Goal: Navigation & Orientation: Find specific page/section

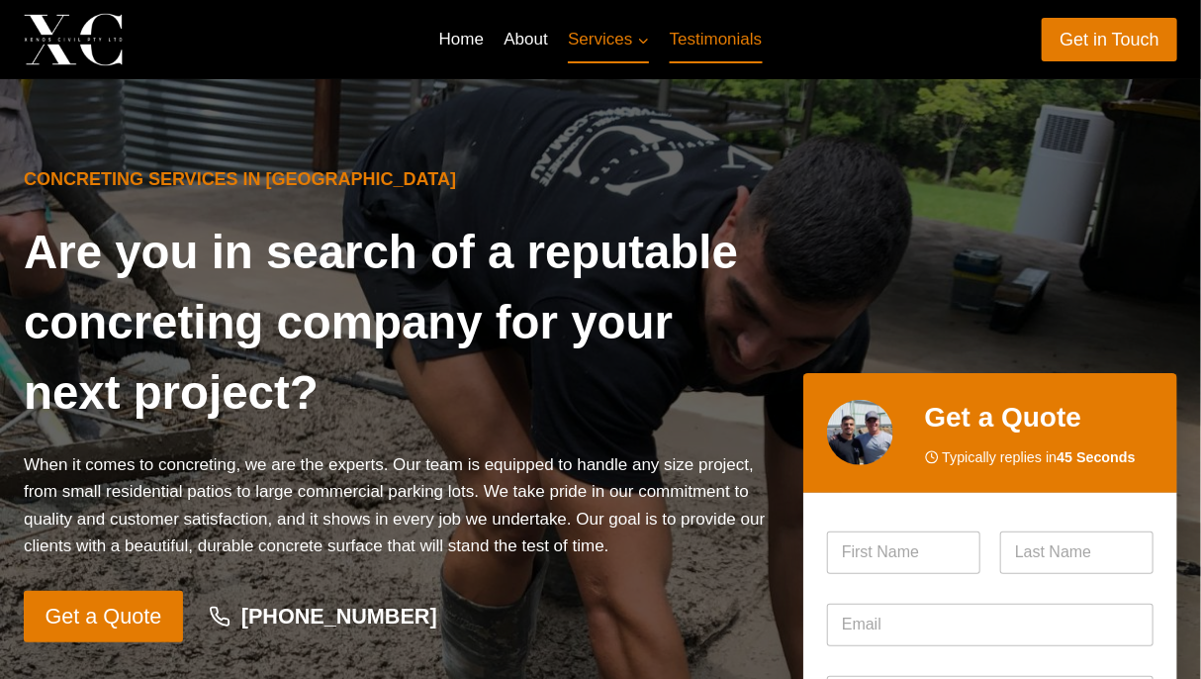
click at [714, 45] on link "Testimonials" at bounding box center [716, 40] width 113 height 48
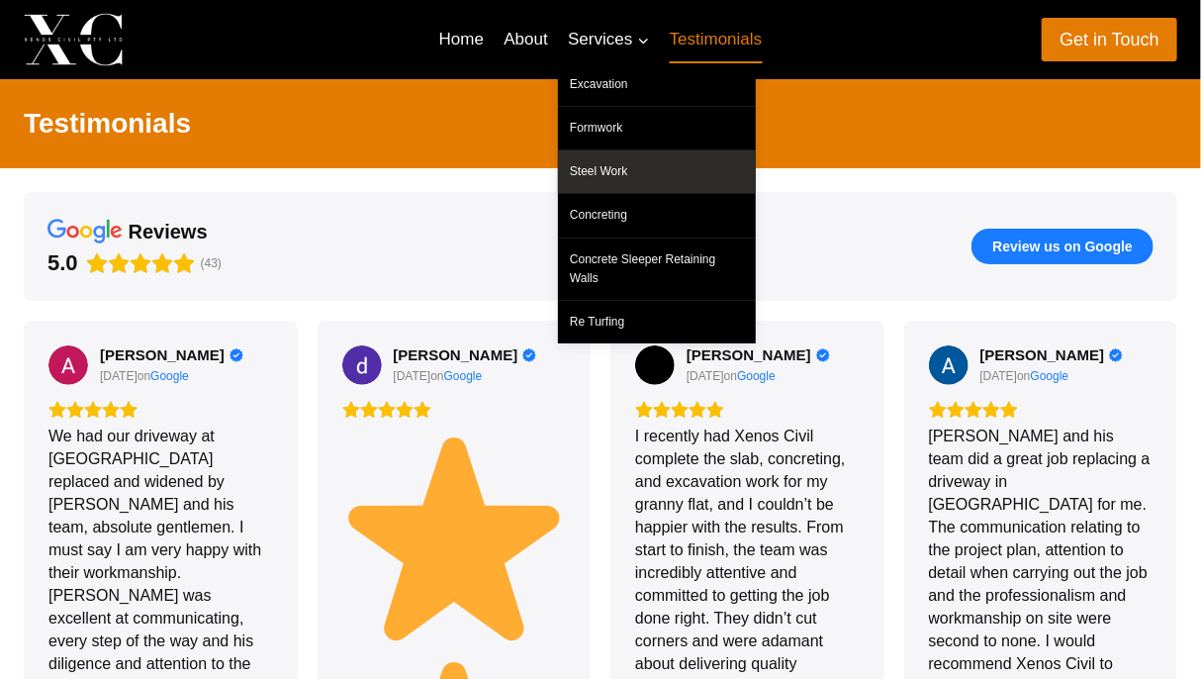
click at [621, 166] on link "Steel Work" at bounding box center [657, 171] width 198 height 43
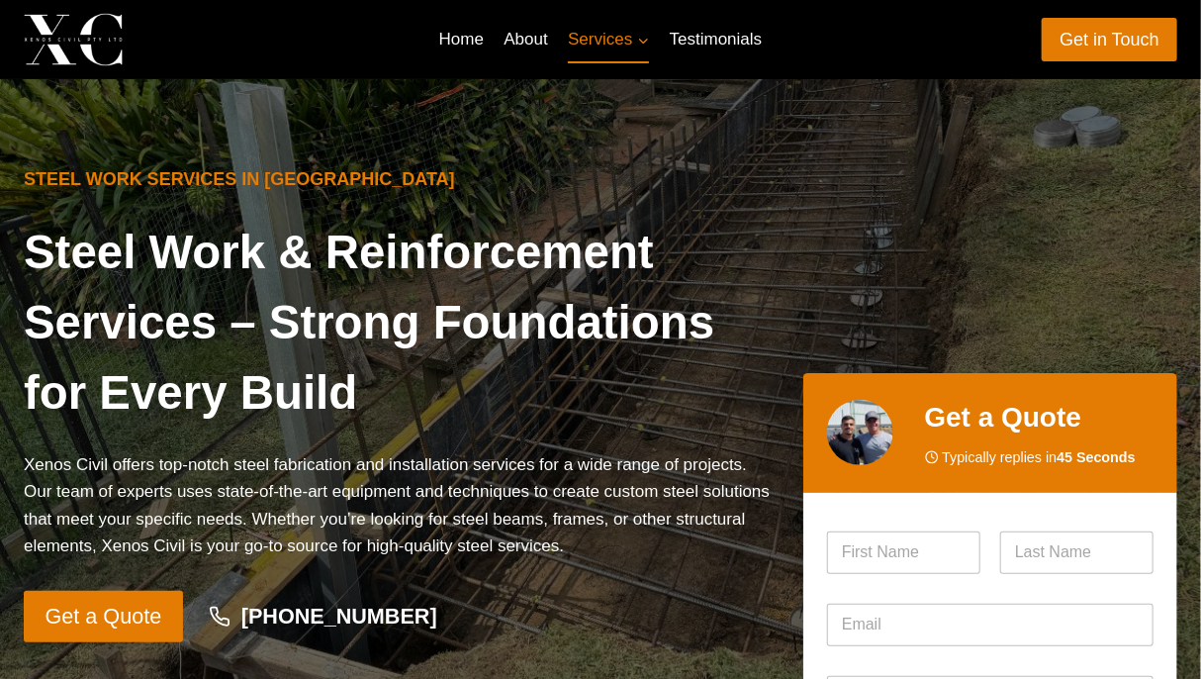
scroll to position [99, 0]
